Goal: Book appointment/travel/reservation

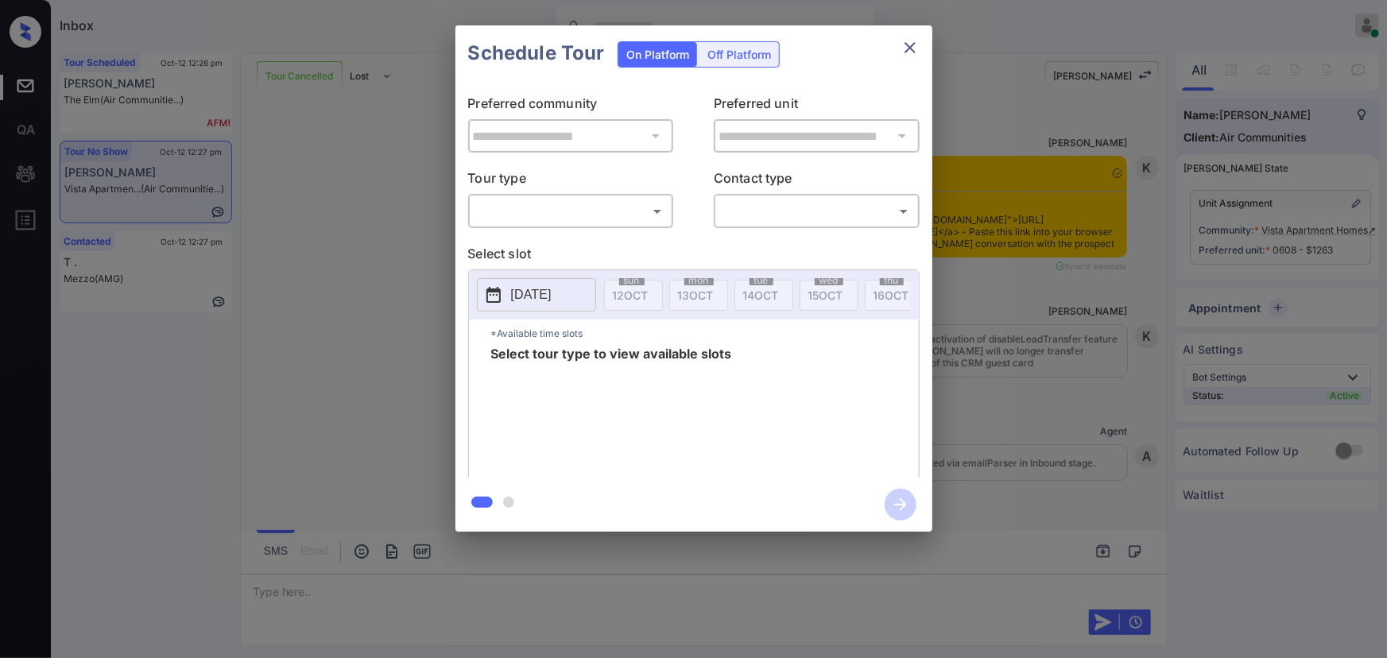
scroll to position [5699, 0]
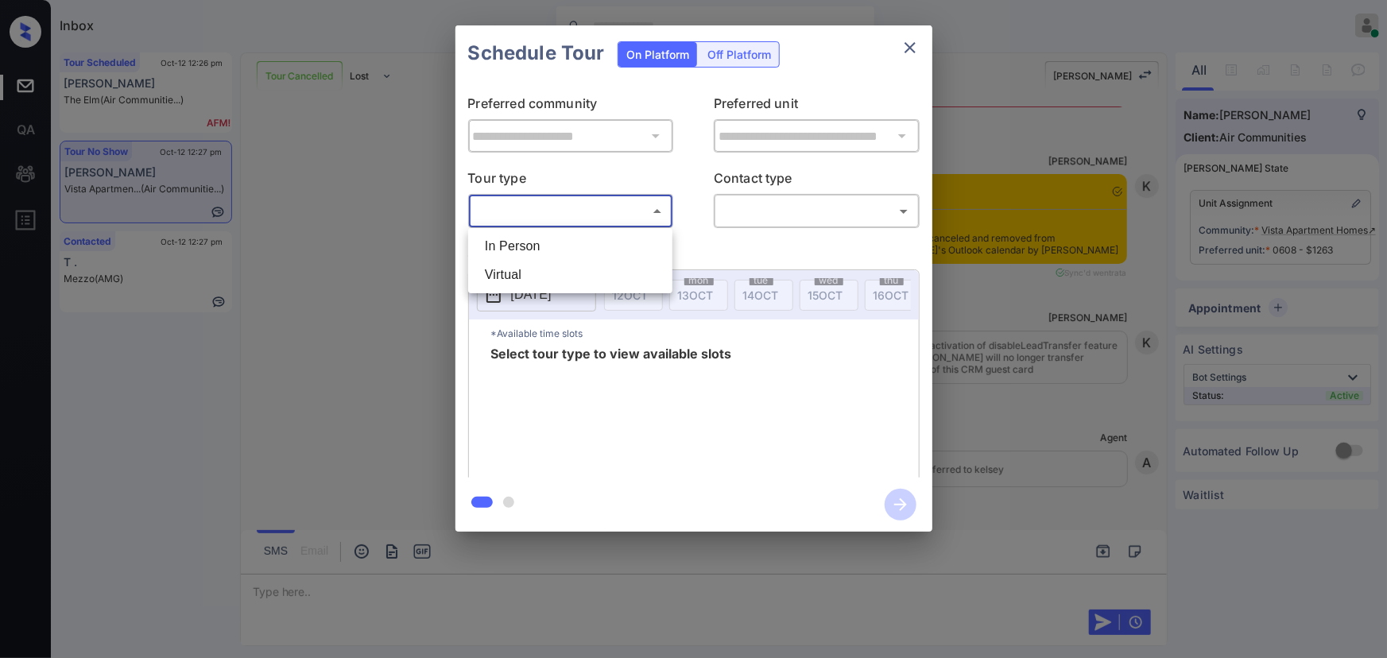
click at [547, 218] on body "Inbox [PERSON_NAME] Online Set yourself offline Set yourself on break Profile S…" at bounding box center [693, 329] width 1387 height 658
click at [534, 246] on li "In Person" at bounding box center [570, 246] width 196 height 29
type input "********"
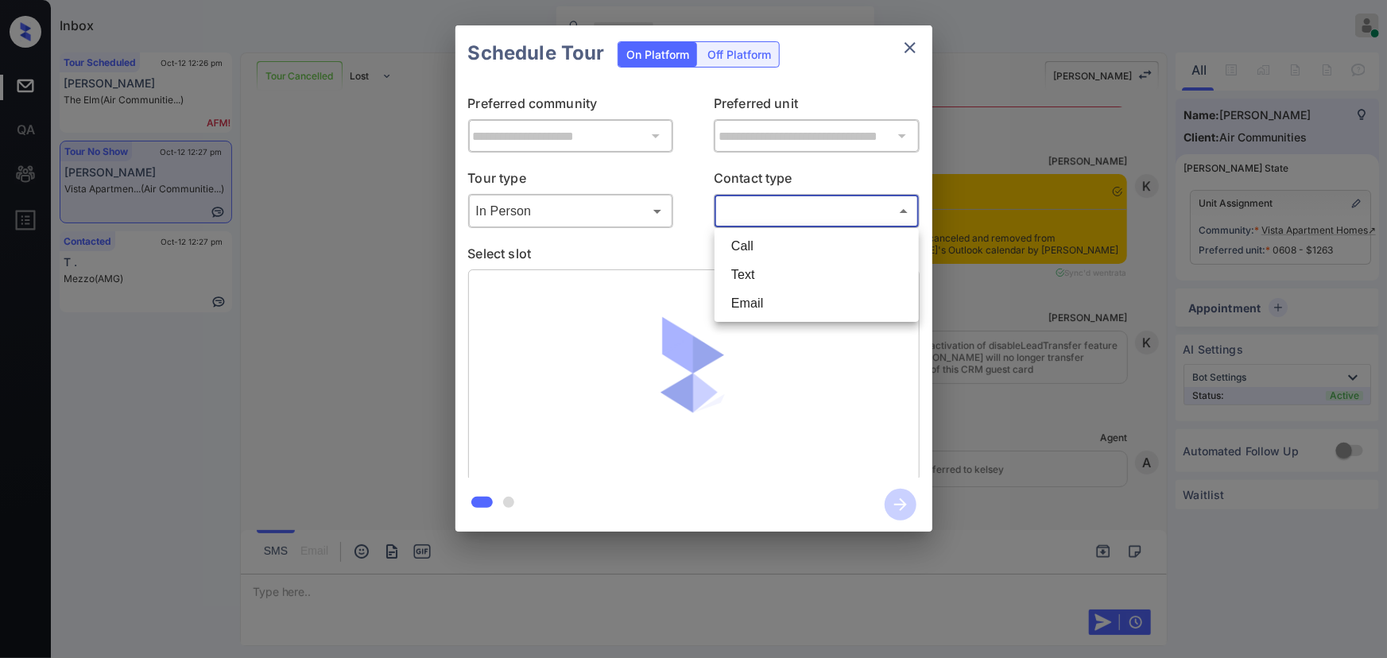
drag, startPoint x: 726, startPoint y: 215, endPoint x: 737, endPoint y: 221, distance: 12.8
click at [728, 214] on body "Inbox [PERSON_NAME] Online Set yourself offline Set yourself on break Profile S…" at bounding box center [693, 329] width 1387 height 658
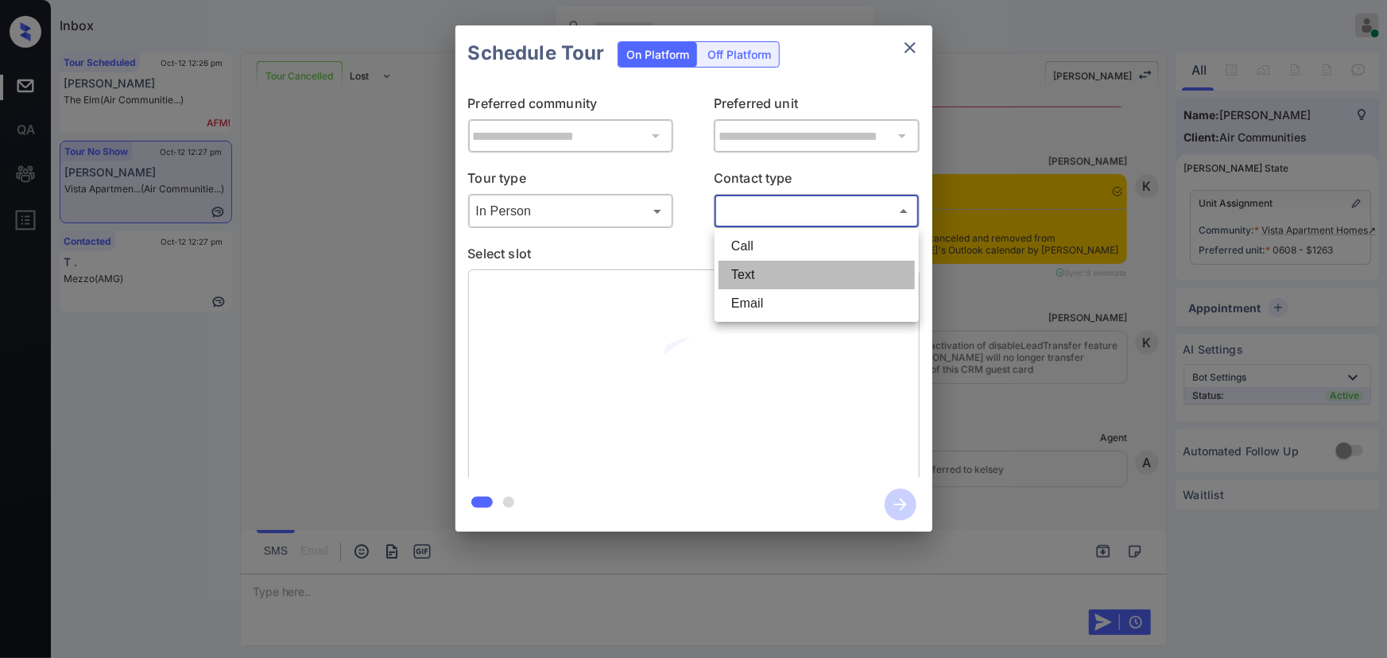
click at [746, 264] on li "Text" at bounding box center [816, 275] width 196 height 29
type input "****"
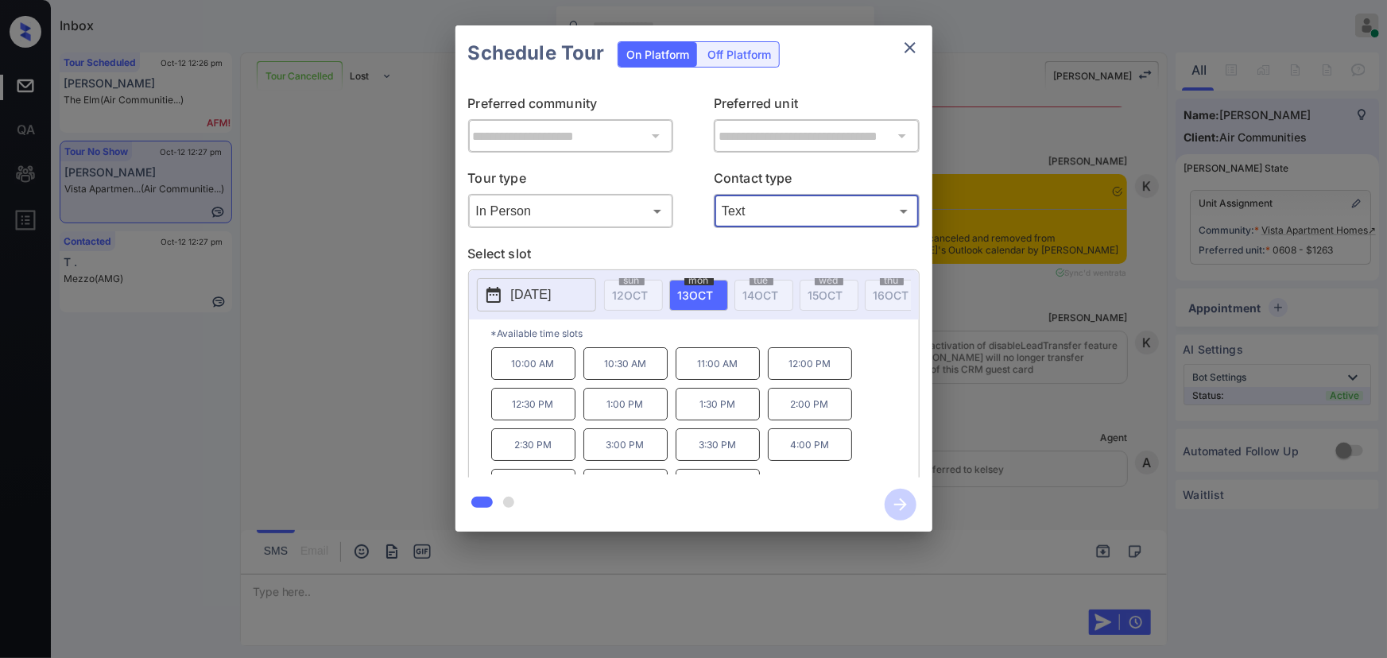
click at [695, 292] on span "[DATE]" at bounding box center [696, 295] width 36 height 14
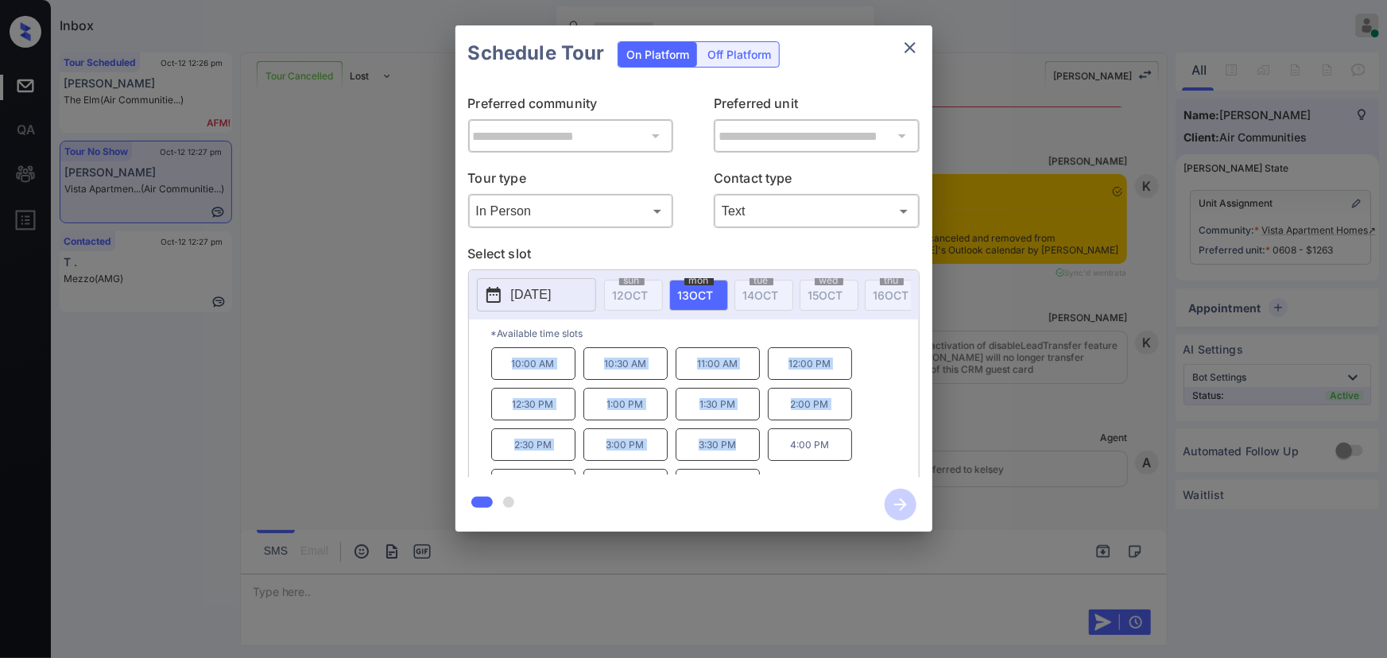
copy div "10:00 AM 10:30 AM 11:00 AM 12:00 PM 12:30 PM 1:00 PM 1:30 PM 2:00 PM 2:30 PM 3:…"
drag, startPoint x: 735, startPoint y: 453, endPoint x: 506, endPoint y: 366, distance: 245.0
click at [506, 366] on div "10:00 AM 10:30 AM 11:00 AM 12:00 PM 12:30 PM 1:00 PM 1:30 PM 2:00 PM 2:30 PM 3:…" at bounding box center [705, 410] width 428 height 127
click at [423, 595] on div at bounding box center [693, 329] width 1387 height 658
